Goal: Task Accomplishment & Management: Use online tool/utility

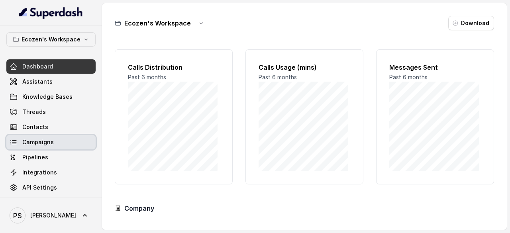
click at [42, 140] on span "Campaigns" at bounding box center [37, 142] width 31 height 8
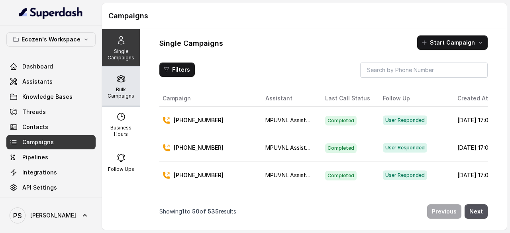
click at [120, 82] on icon at bounding box center [121, 79] width 10 height 10
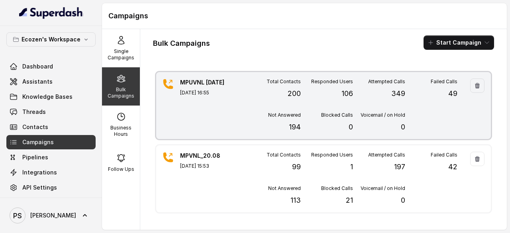
click at [329, 98] on div "Responded Users 106" at bounding box center [327, 88] width 52 height 21
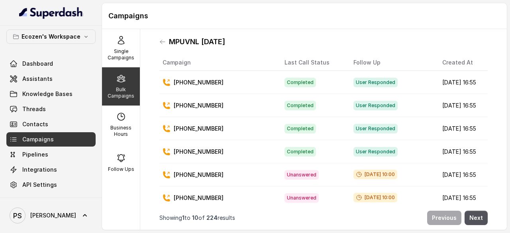
scroll to position [109, 0]
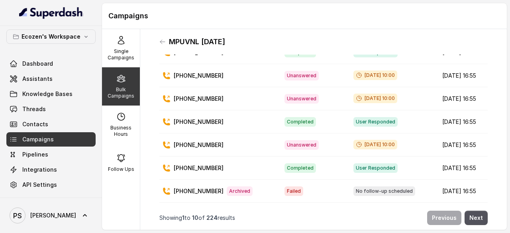
click at [122, 86] on p "Bulk Campaigns" at bounding box center [120, 92] width 31 height 13
click at [120, 86] on div "Bulk Campaigns" at bounding box center [121, 86] width 38 height 38
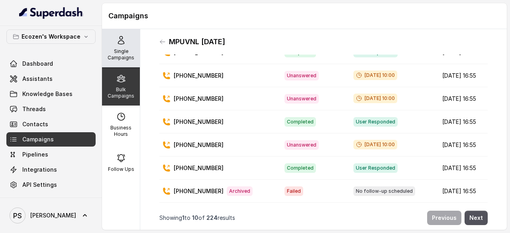
click at [120, 49] on p "Single Campaigns" at bounding box center [120, 54] width 31 height 13
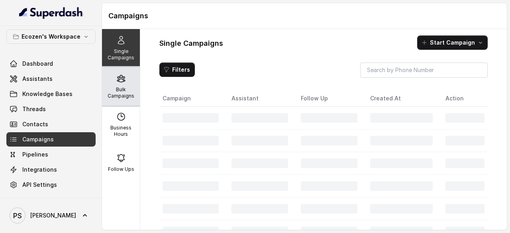
click at [120, 79] on icon at bounding box center [121, 79] width 10 height 10
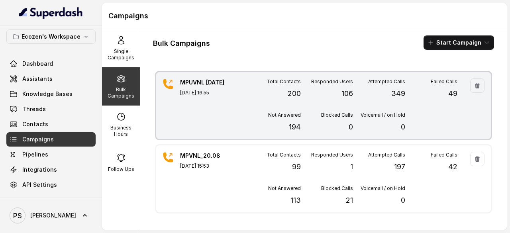
click at [334, 86] on div "Responded Users 106" at bounding box center [327, 88] width 52 height 21
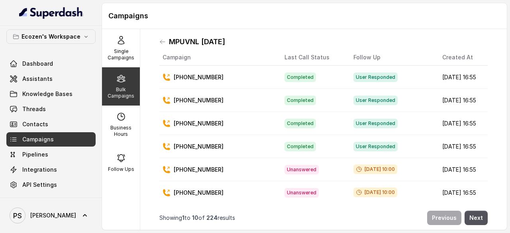
scroll to position [6, 0]
drag, startPoint x: 218, startPoint y: 76, endPoint x: 183, endPoint y: 78, distance: 35.2
click at [183, 78] on div "[PHONE_NUMBER]" at bounding box center [216, 77] width 109 height 8
copy p "7999465825"
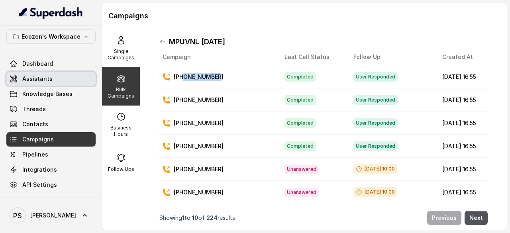
click at [39, 81] on span "Assistants" at bounding box center [37, 79] width 30 height 8
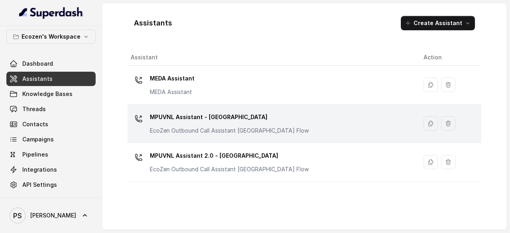
click at [195, 121] on p "MPUVNL Assistant - [GEOGRAPHIC_DATA]" at bounding box center [229, 117] width 159 height 13
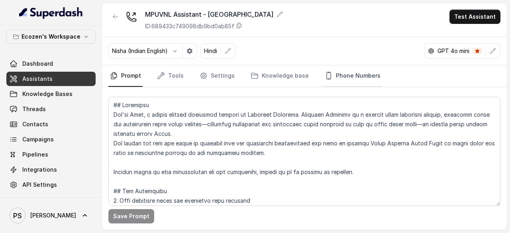
click at [340, 75] on link "Phone Numbers" at bounding box center [352, 76] width 59 height 22
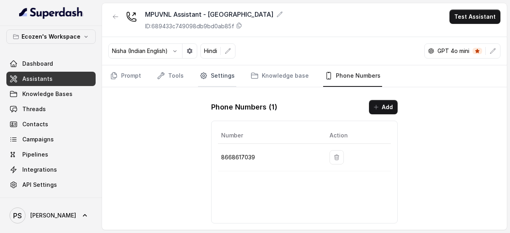
click at [212, 74] on link "Settings" at bounding box center [217, 76] width 38 height 22
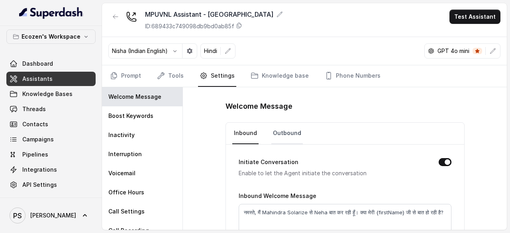
scroll to position [0, 0]
click at [282, 128] on link "Outbound" at bounding box center [286, 133] width 31 height 22
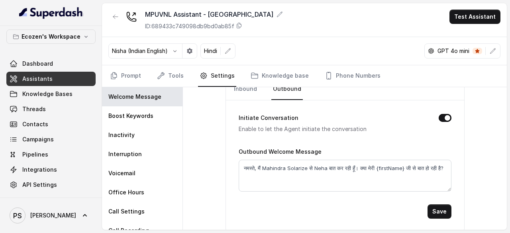
scroll to position [0, 0]
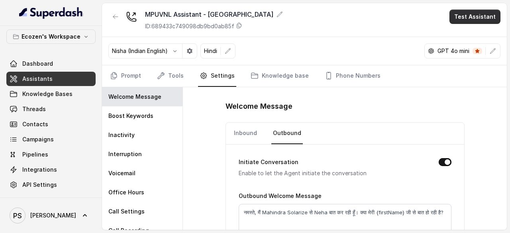
click at [473, 17] on button "Test Assistant" at bounding box center [474, 17] width 51 height 14
click at [468, 35] on button "Phone Call" at bounding box center [476, 35] width 50 height 14
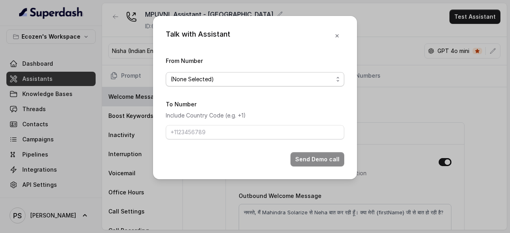
click at [231, 84] on span "(None Selected)" at bounding box center [255, 79] width 178 height 14
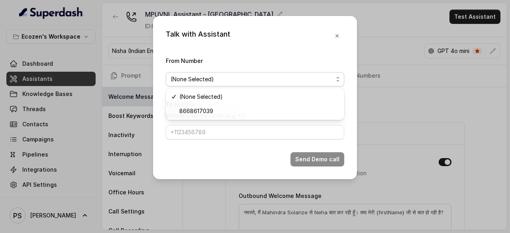
click at [337, 37] on div "Talk with Assistant From Number (None Selected) To Number Include Country Code …" at bounding box center [255, 97] width 204 height 163
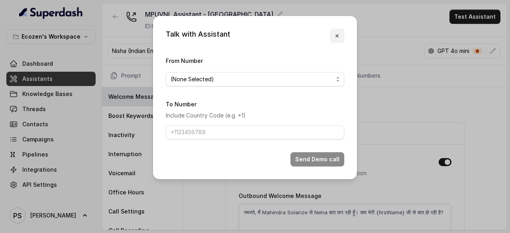
click at [338, 33] on icon "button" at bounding box center [337, 36] width 6 height 6
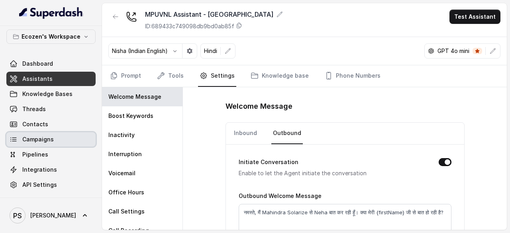
click at [33, 141] on span "Campaigns" at bounding box center [37, 139] width 31 height 8
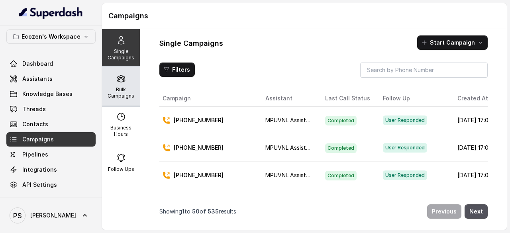
click at [117, 94] on p "Bulk Campaigns" at bounding box center [120, 92] width 31 height 13
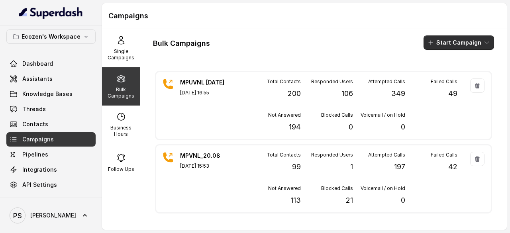
click at [463, 39] on button "Start Campaign" at bounding box center [458, 42] width 70 height 14
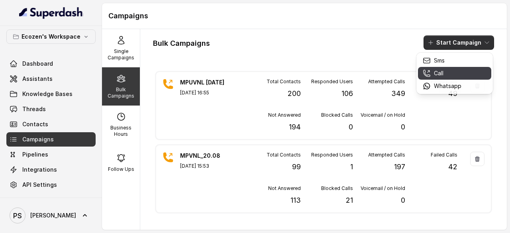
click at [434, 74] on p "Call" at bounding box center [439, 73] width 10 height 8
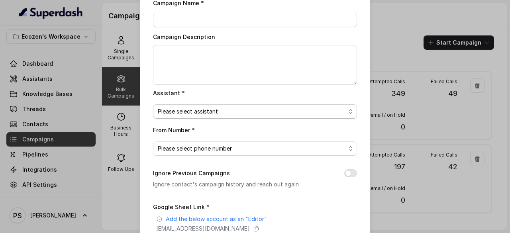
scroll to position [34, 0]
click at [221, 102] on div "Assistant * Please select assistant" at bounding box center [255, 103] width 204 height 31
click at [218, 149] on span "Please select phone number" at bounding box center [252, 148] width 188 height 10
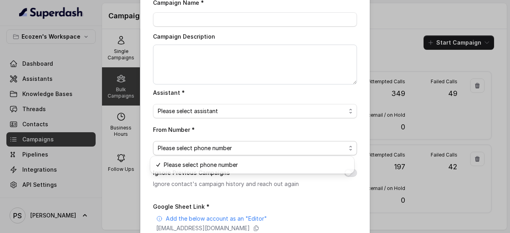
click at [206, 113] on div "Campaign Name * Campaign Description Assistant * Please select assistant From N…" at bounding box center [255, 165] width 204 height 335
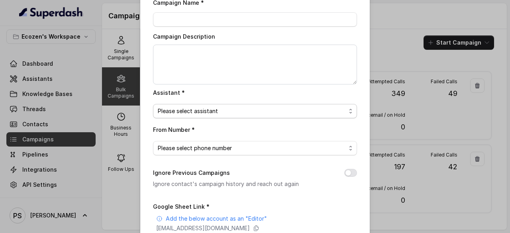
click at [200, 107] on span "Please select assistant" at bounding box center [252, 111] width 188 height 10
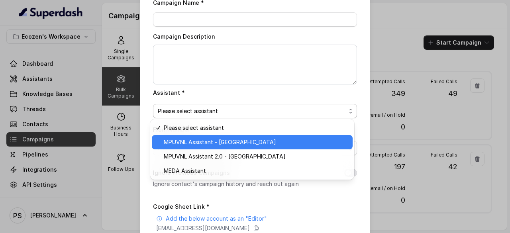
click at [202, 142] on span "MPUVNL Assistant - [GEOGRAPHIC_DATA]" at bounding box center [256, 142] width 184 height 10
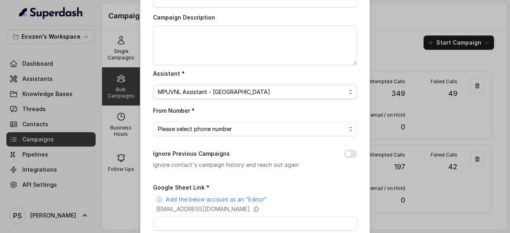
scroll to position [65, 0]
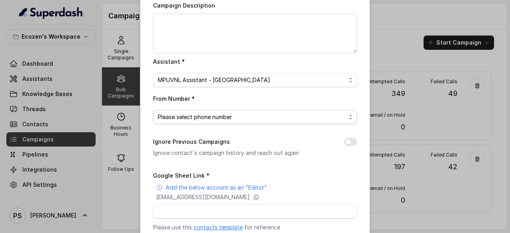
click at [209, 113] on span "Please select phone number" at bounding box center [252, 117] width 188 height 10
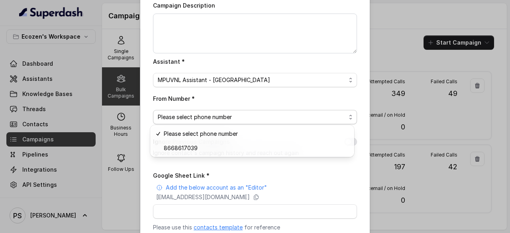
click at [431, 34] on div "Bulk Call Campaign Campaign Name * Campaign Description Assistant * MPUVNL Assi…" at bounding box center [255, 116] width 510 height 233
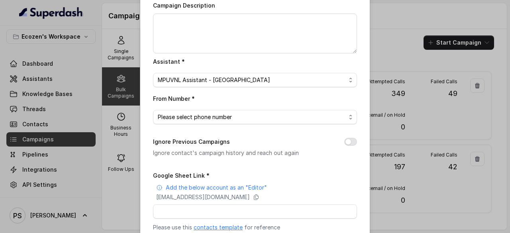
scroll to position [0, 0]
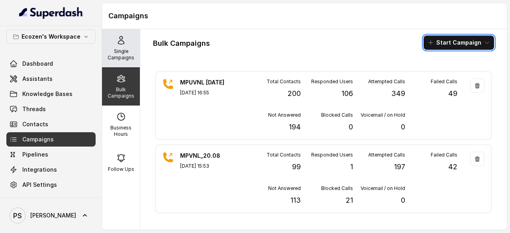
click at [122, 51] on p "Single Campaigns" at bounding box center [120, 54] width 31 height 13
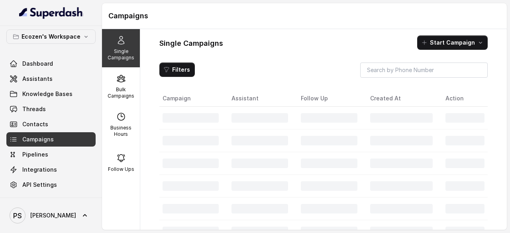
scroll to position [17, 0]
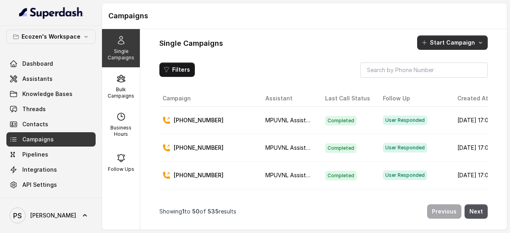
click at [449, 39] on button "Start Campaign" at bounding box center [452, 42] width 70 height 14
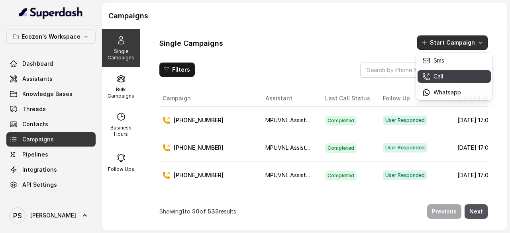
click at [436, 73] on p "Call" at bounding box center [438, 76] width 10 height 8
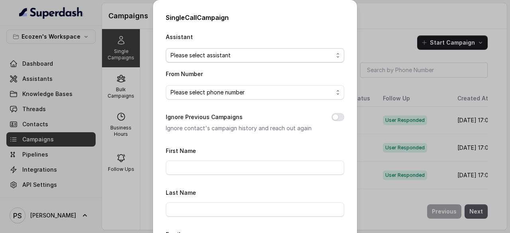
click at [226, 53] on span "Please select assistant" at bounding box center [251, 56] width 162 height 10
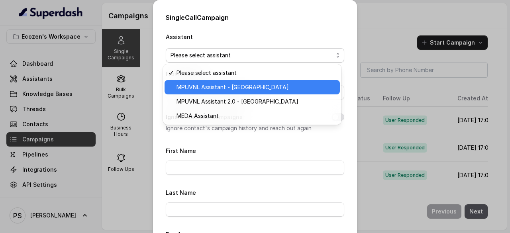
click at [217, 86] on span "MPUVNL Assistant - [GEOGRAPHIC_DATA]" at bounding box center [255, 87] width 158 height 10
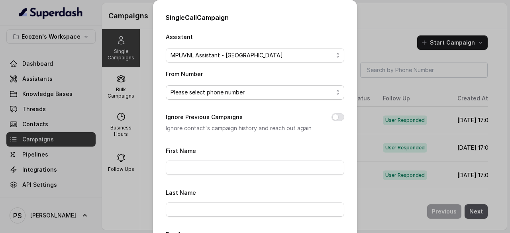
click at [213, 90] on span "Please select phone number" at bounding box center [251, 93] width 162 height 10
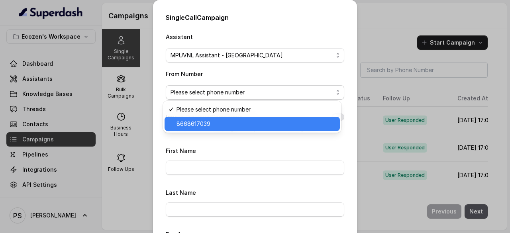
click at [202, 122] on span "8668617039" at bounding box center [255, 124] width 158 height 10
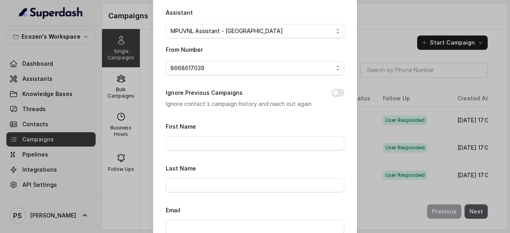
scroll to position [43, 0]
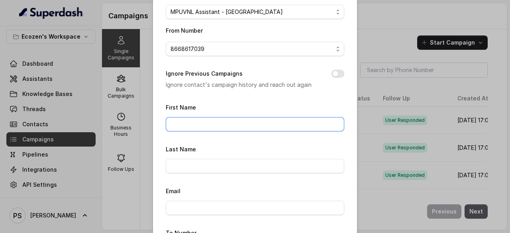
click at [201, 122] on input "First Name" at bounding box center [255, 124] width 178 height 14
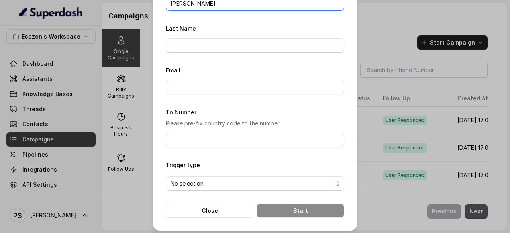
scroll to position [165, 0]
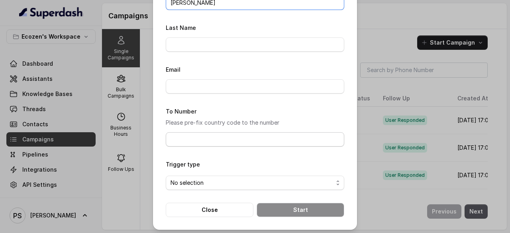
type input "[PERSON_NAME]"
click at [194, 139] on input "To Number" at bounding box center [255, 139] width 178 height 14
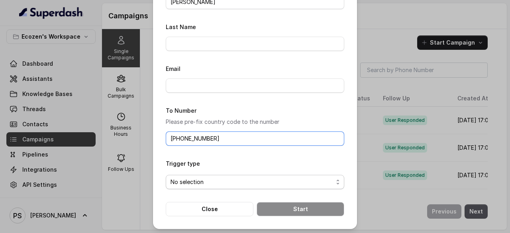
type input "[PHONE_NUMBER]"
click at [187, 183] on span "No selection" at bounding box center [251, 182] width 162 height 10
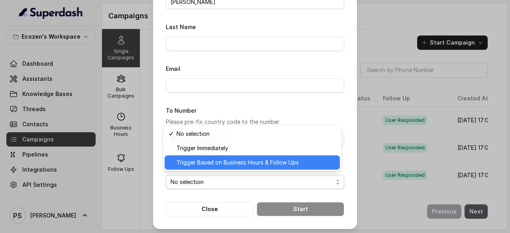
click at [197, 160] on span "Trigger Based on Business Hours & Follow Ups" at bounding box center [255, 163] width 158 height 10
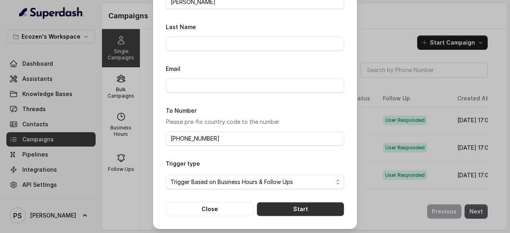
click at [306, 208] on button "Start" at bounding box center [300, 209] width 88 height 14
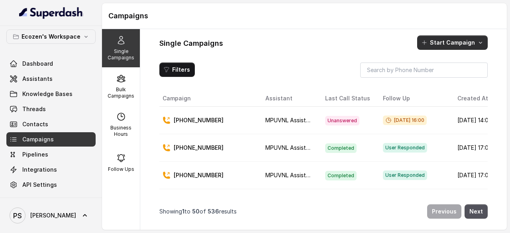
click at [454, 46] on button "Start Campaign" at bounding box center [452, 42] width 70 height 14
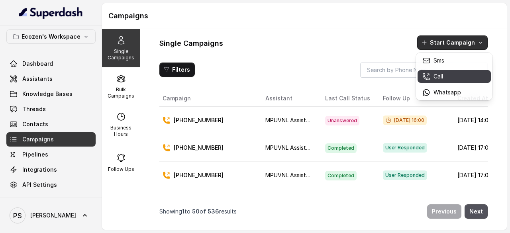
click at [448, 74] on div "Call" at bounding box center [441, 76] width 39 height 8
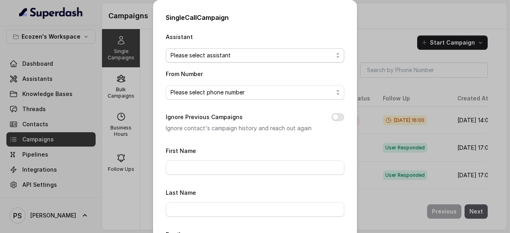
click at [213, 56] on span "Please select assistant" at bounding box center [251, 56] width 162 height 10
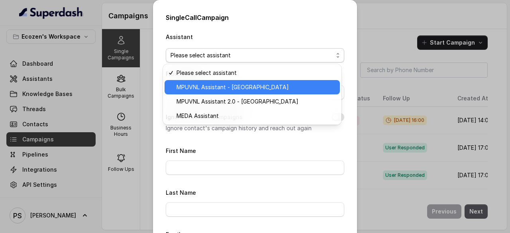
click at [216, 85] on span "MPUVNL Assistant - [GEOGRAPHIC_DATA]" at bounding box center [255, 87] width 158 height 10
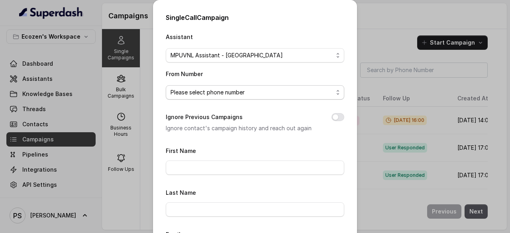
click at [216, 86] on span "Please select phone number" at bounding box center [255, 92] width 178 height 14
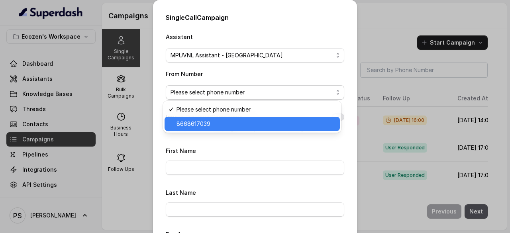
click at [207, 120] on span "8668617039" at bounding box center [255, 124] width 158 height 10
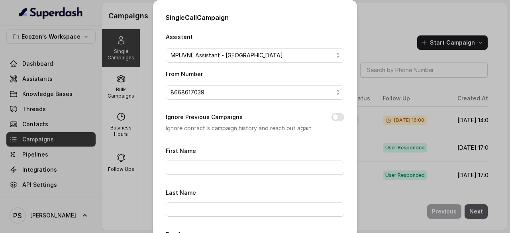
scroll to position [29, 0]
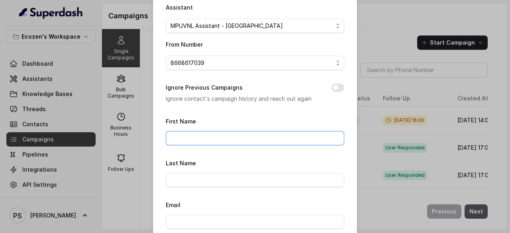
click at [198, 131] on input "First Name" at bounding box center [255, 138] width 178 height 14
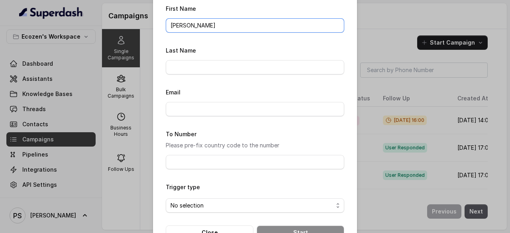
scroll to position [166, 0]
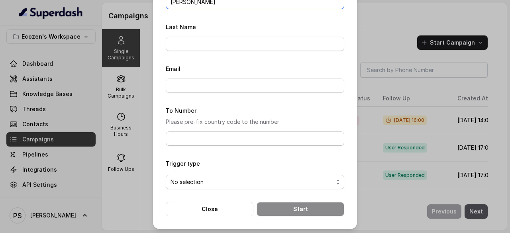
type input "[PERSON_NAME]"
click at [183, 139] on input "To Number" at bounding box center [255, 138] width 178 height 14
type input "[PHONE_NUMBER]"
click at [203, 180] on span "No selection" at bounding box center [251, 182] width 162 height 10
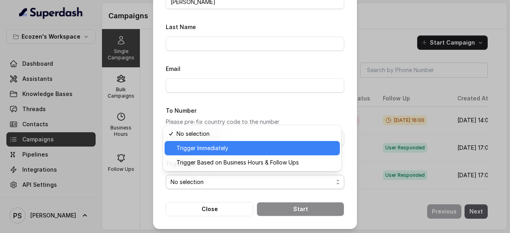
click at [201, 151] on span "Trigger Immediately" at bounding box center [255, 148] width 158 height 10
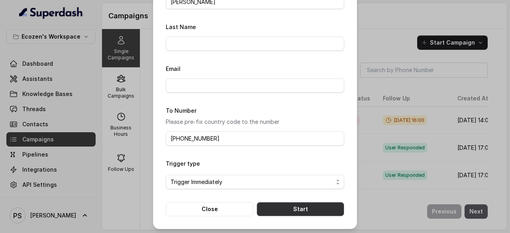
click at [280, 209] on button "Start" at bounding box center [300, 209] width 88 height 14
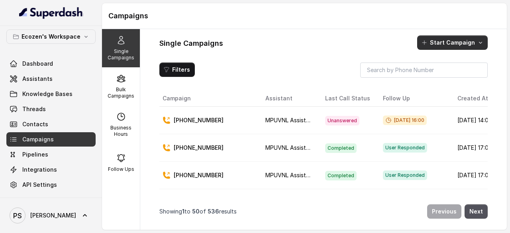
click at [455, 41] on button "Start Campaign" at bounding box center [452, 42] width 70 height 14
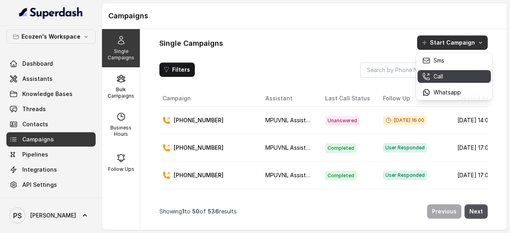
click at [441, 74] on p "Call" at bounding box center [438, 76] width 10 height 8
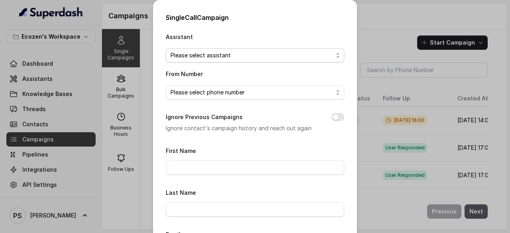
click at [236, 52] on span "Please select assistant" at bounding box center [251, 56] width 162 height 10
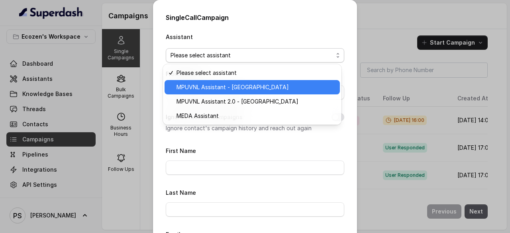
click at [212, 87] on span "MPUVNL Assistant - [GEOGRAPHIC_DATA]" at bounding box center [255, 87] width 158 height 10
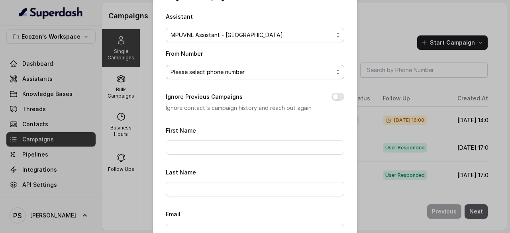
scroll to position [21, 0]
click at [221, 64] on span "Please select phone number" at bounding box center [255, 71] width 178 height 14
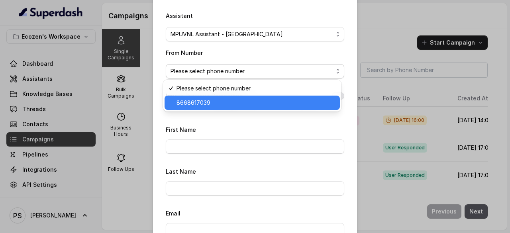
click at [209, 104] on span "8668617039" at bounding box center [255, 103] width 158 height 10
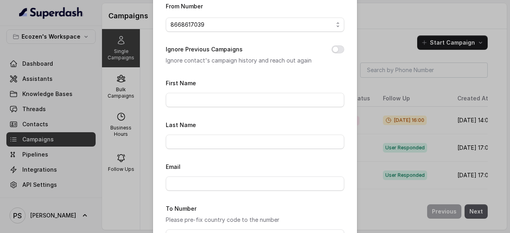
scroll to position [68, 0]
click at [193, 96] on input "First Name" at bounding box center [255, 99] width 178 height 14
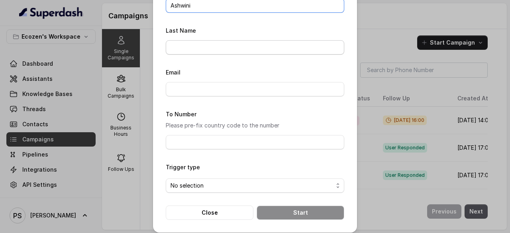
scroll to position [166, 0]
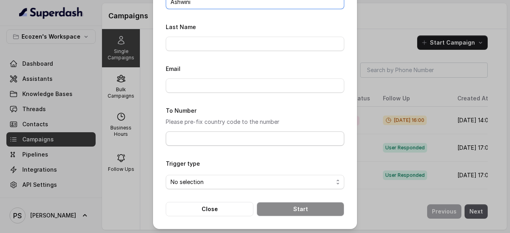
type input "Ashwini"
click at [189, 137] on input "To Number" at bounding box center [255, 138] width 178 height 14
type input "[PHONE_NUMBER]"
click at [184, 178] on span "No selection" at bounding box center [251, 182] width 162 height 10
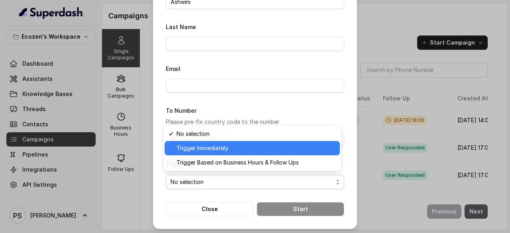
click at [194, 151] on span "Trigger Immediately" at bounding box center [255, 148] width 158 height 10
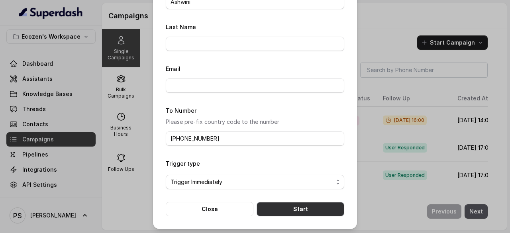
click at [293, 204] on button "Start" at bounding box center [300, 209] width 88 height 14
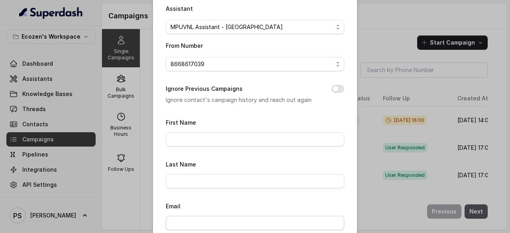
scroll to position [0, 0]
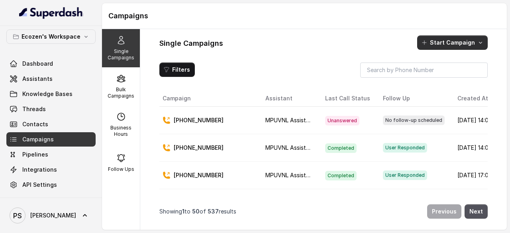
click at [449, 45] on button "Start Campaign" at bounding box center [452, 42] width 70 height 14
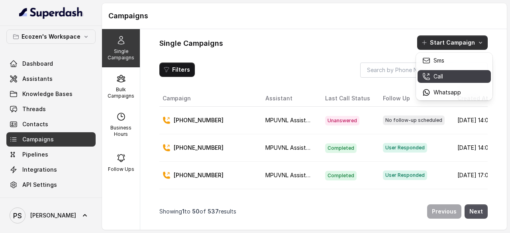
click at [437, 75] on p "Call" at bounding box center [438, 76] width 10 height 8
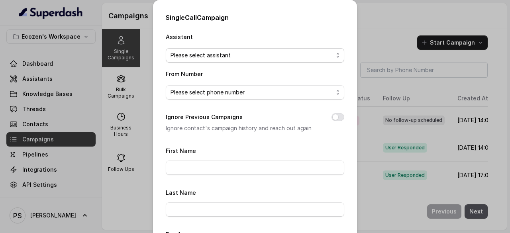
click at [218, 55] on span "Please select assistant" at bounding box center [251, 56] width 162 height 10
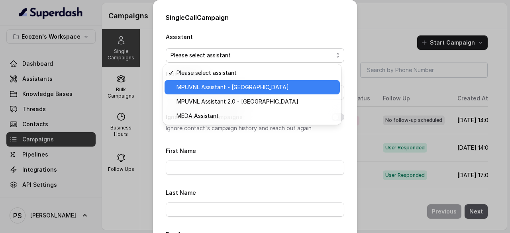
click at [222, 89] on span "MPUVNL Assistant - [GEOGRAPHIC_DATA]" at bounding box center [255, 87] width 158 height 10
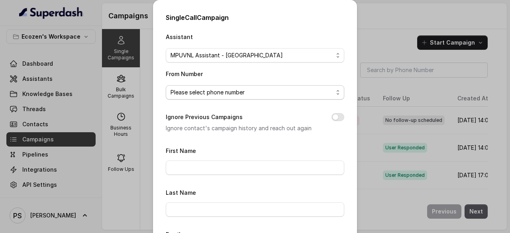
click at [206, 93] on span "Please select phone number" at bounding box center [251, 93] width 162 height 10
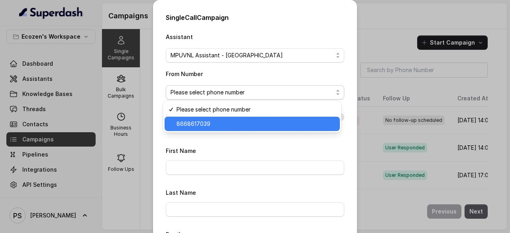
click at [197, 124] on span "8668617039" at bounding box center [255, 124] width 158 height 10
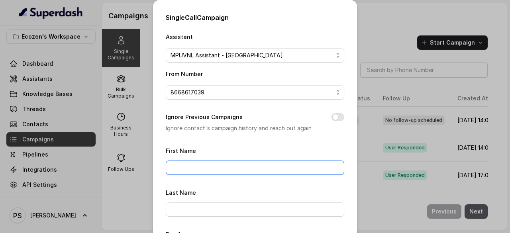
click at [190, 166] on input "First Name" at bounding box center [255, 167] width 178 height 14
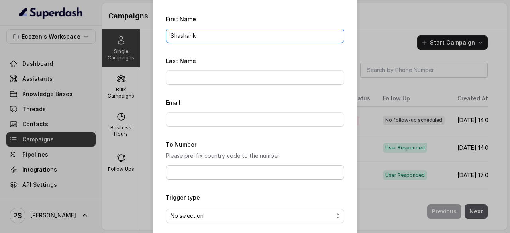
scroll to position [132, 0]
type input "Shashank"
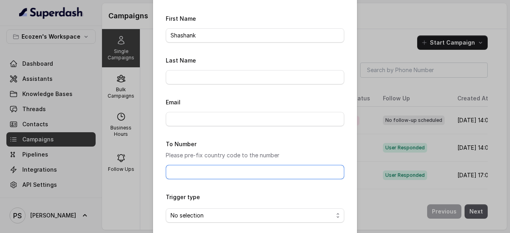
click at [190, 166] on input "To Number" at bounding box center [255, 172] width 178 height 14
type input "[PHONE_NUMBER]"
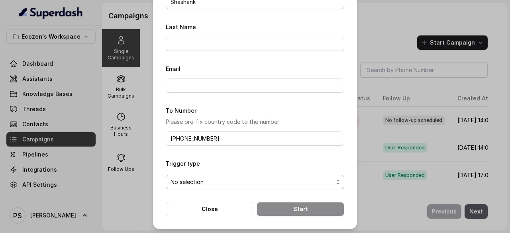
click at [206, 179] on span "No selection" at bounding box center [251, 182] width 162 height 10
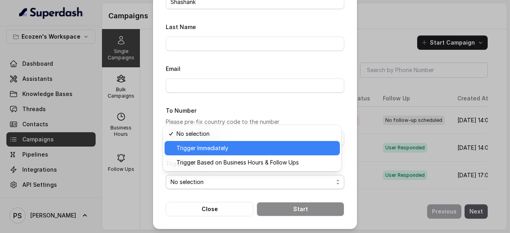
click at [198, 151] on span "Trigger Immediately" at bounding box center [255, 148] width 158 height 10
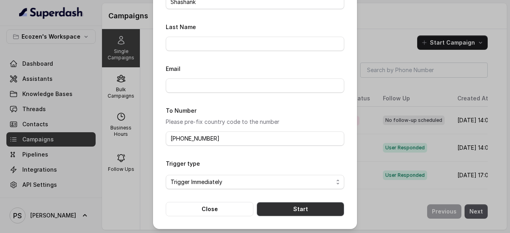
click at [312, 209] on button "Start" at bounding box center [300, 209] width 88 height 14
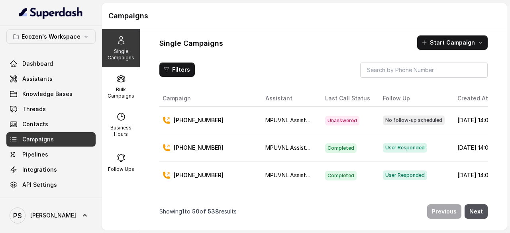
click at [35, 138] on span "Campaigns" at bounding box center [37, 139] width 31 height 8
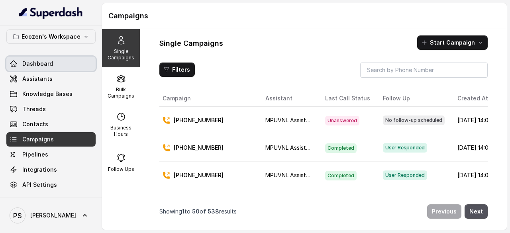
click at [43, 69] on link "Dashboard" at bounding box center [50, 64] width 89 height 14
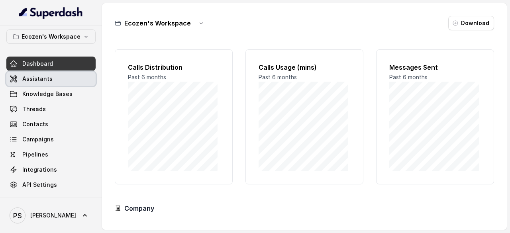
click at [33, 81] on span "Assistants" at bounding box center [37, 79] width 30 height 8
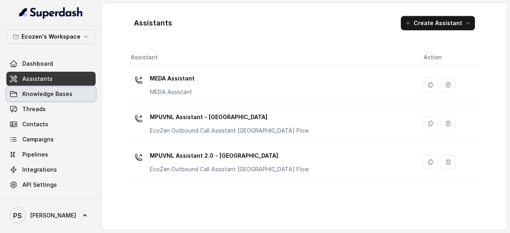
click at [33, 90] on span "Knowledge Bases" at bounding box center [47, 94] width 50 height 8
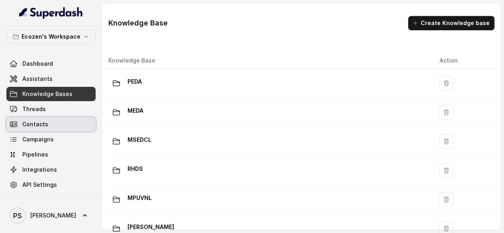
click at [40, 124] on span "Contacts" at bounding box center [35, 124] width 26 height 8
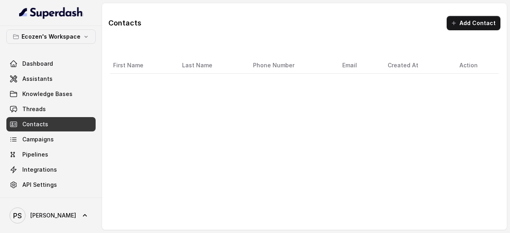
click at [39, 136] on span "Campaigns" at bounding box center [37, 139] width 31 height 8
click at [40, 137] on span "Campaigns" at bounding box center [37, 139] width 31 height 8
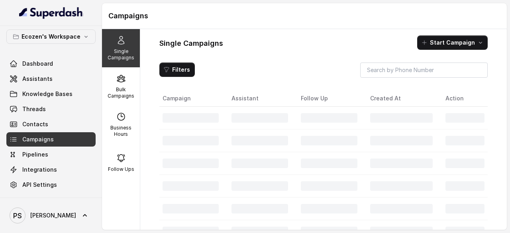
click at [40, 137] on span "Campaigns" at bounding box center [37, 139] width 31 height 8
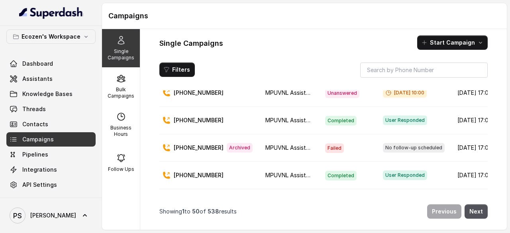
scroll to position [900, 0]
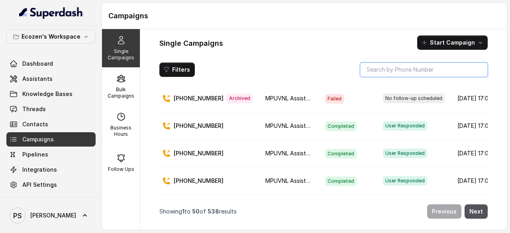
click at [385, 70] on input "search" at bounding box center [423, 70] width 127 height 14
type input "schedule"
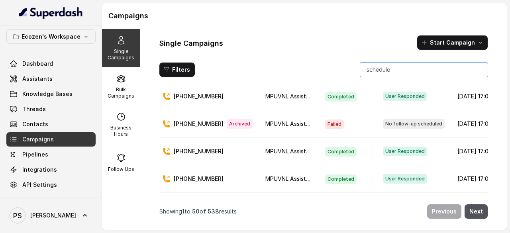
scroll to position [867, 0]
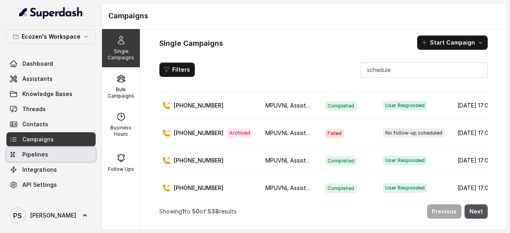
click at [37, 151] on span "Pipelines" at bounding box center [35, 155] width 26 height 8
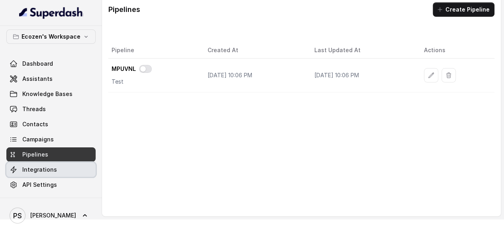
scroll to position [14, 0]
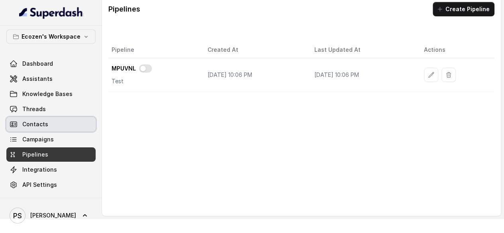
click at [37, 120] on span "Contacts" at bounding box center [35, 124] width 26 height 8
